Goal: Navigation & Orientation: Find specific page/section

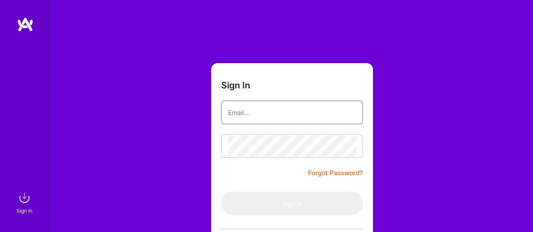
click at [252, 111] on input "email" at bounding box center [292, 112] width 128 height 21
type input "[EMAIL_ADDRESS][DOMAIN_NAME]"
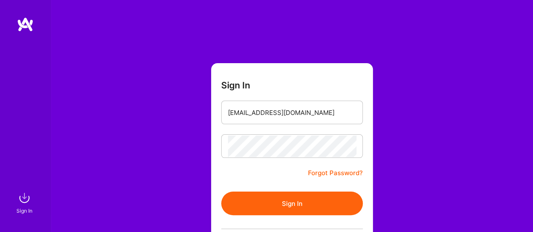
click at [278, 206] on button "Sign In" at bounding box center [292, 204] width 142 height 24
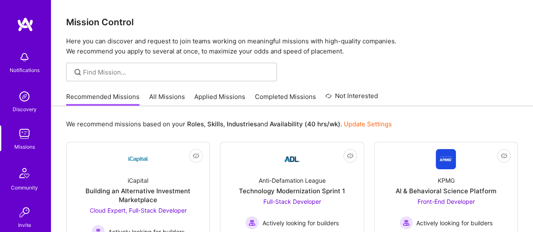
click at [23, 133] on img at bounding box center [24, 134] width 17 height 17
click at [19, 135] on img at bounding box center [24, 134] width 17 height 17
click at [166, 97] on link "All Missions" at bounding box center [167, 99] width 36 height 14
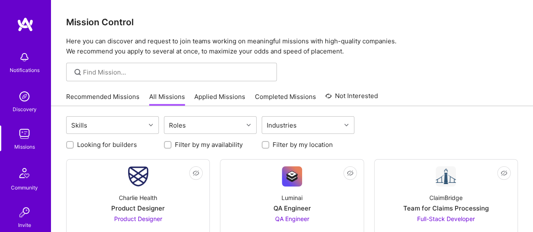
click at [116, 96] on link "Recommended Missions" at bounding box center [102, 99] width 73 height 14
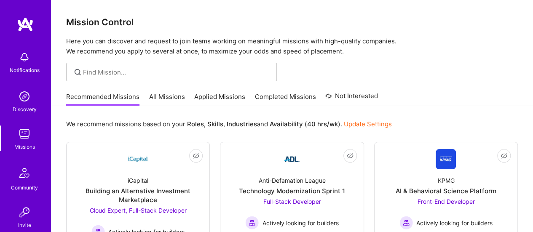
click at [208, 95] on link "Applied Missions" at bounding box center [219, 99] width 51 height 14
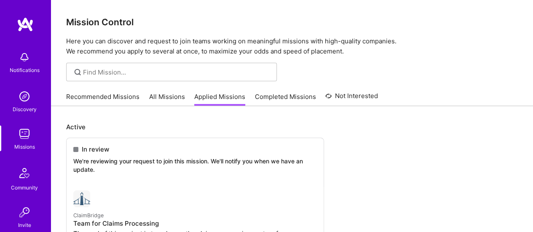
click at [305, 96] on link "Completed Missions" at bounding box center [285, 99] width 61 height 14
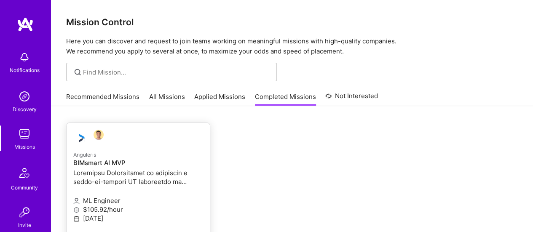
click at [99, 171] on p at bounding box center [138, 177] width 130 height 18
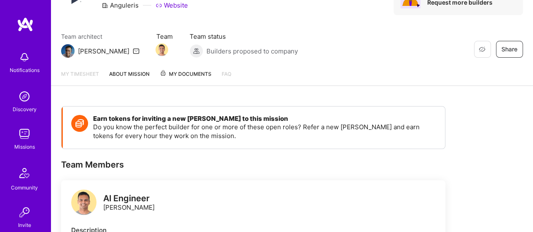
scroll to position [38, 0]
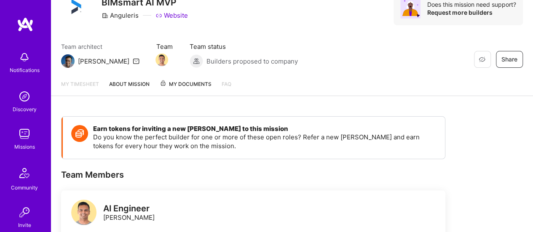
click at [182, 85] on span "My Documents" at bounding box center [186, 84] width 52 height 9
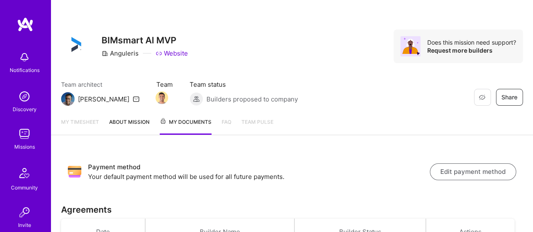
click at [27, 140] on img at bounding box center [24, 134] width 17 height 17
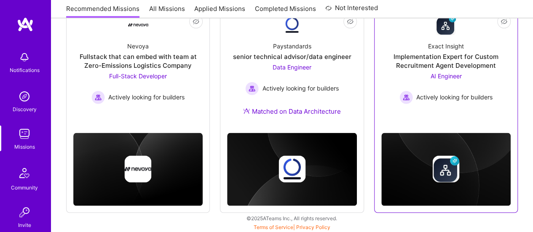
scroll to position [503, 0]
